Goal: Task Accomplishment & Management: Manage account settings

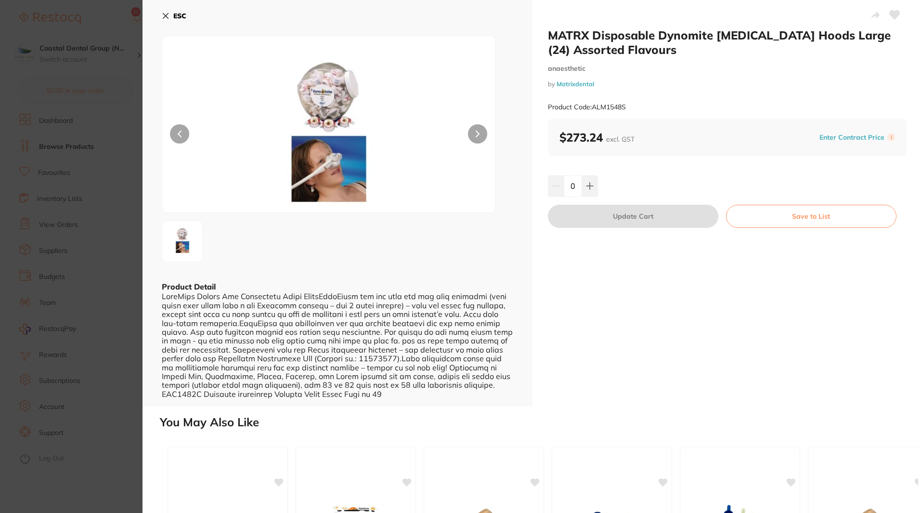
scroll to position [0, 0]
click at [163, 17] on icon at bounding box center [165, 15] width 5 height 5
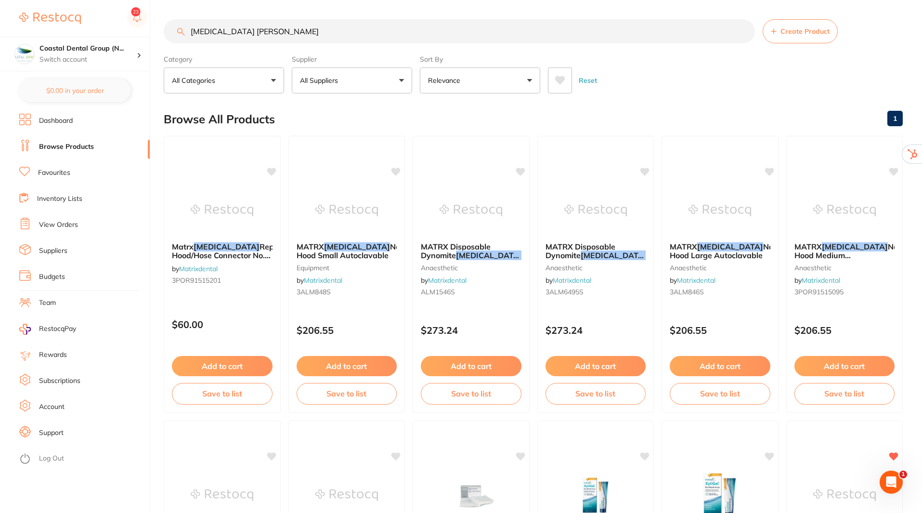
click at [52, 13] on img at bounding box center [50, 19] width 62 height 12
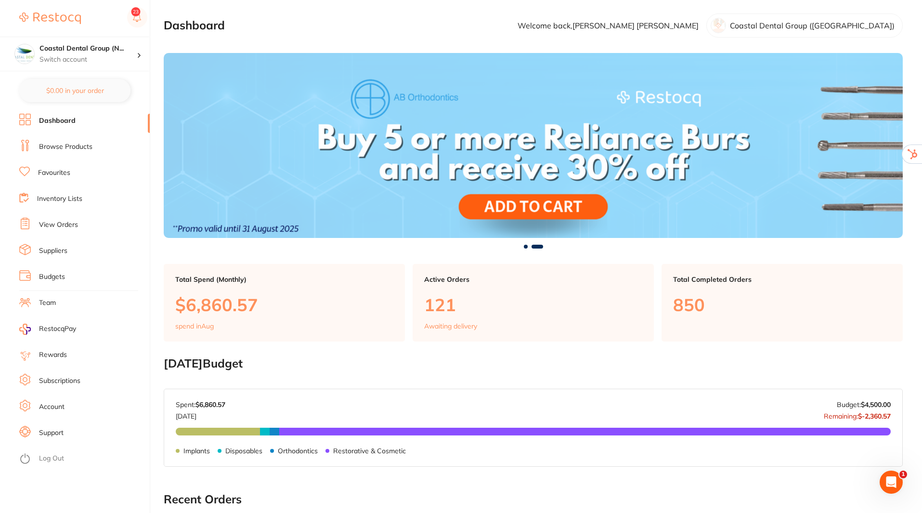
click at [43, 458] on link "Log Out" at bounding box center [51, 458] width 25 height 10
